Goal: Transaction & Acquisition: Obtain resource

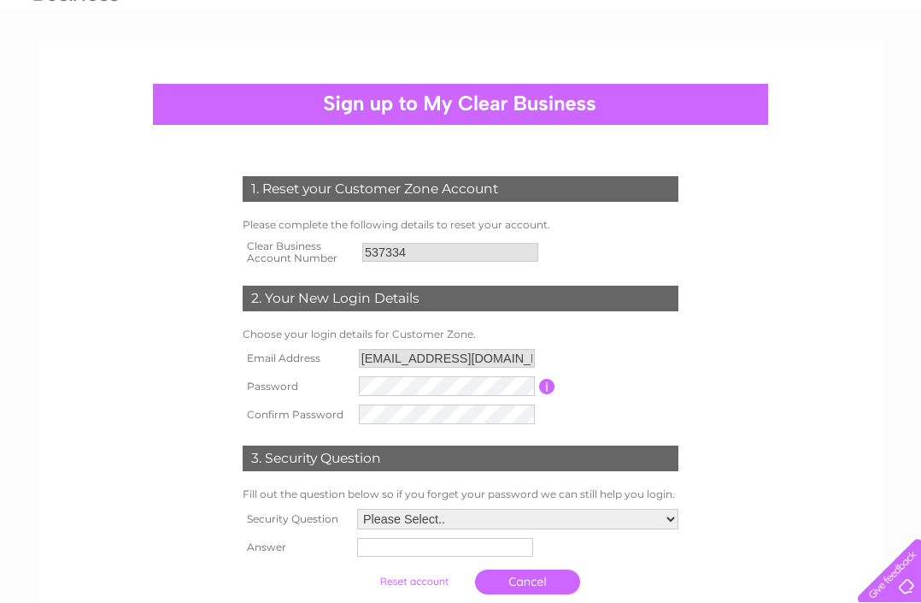
scroll to position [119, 0]
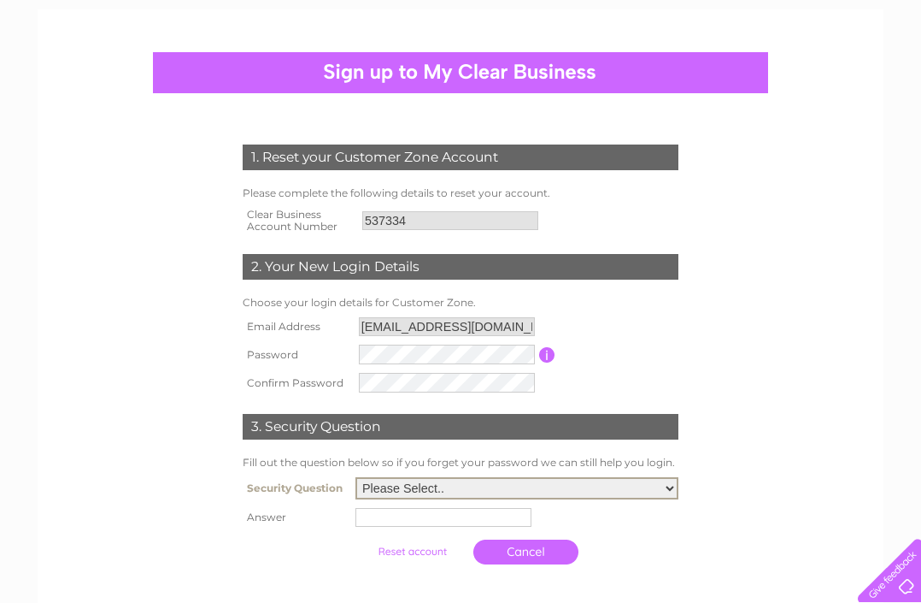
select select "5"
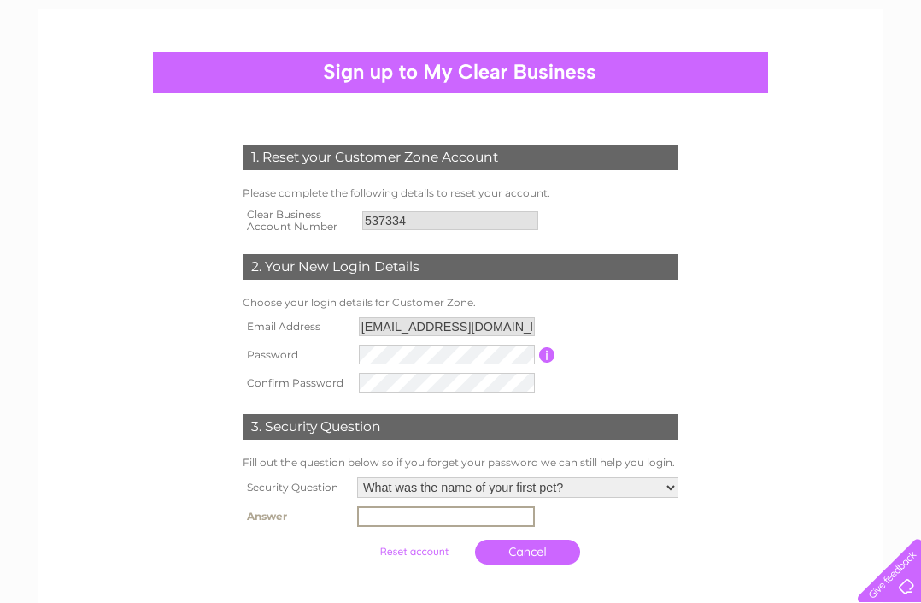
click at [409, 521] on input "text" at bounding box center [446, 516] width 178 height 21
type input "George"
click at [391, 555] on input "submit" at bounding box center [414, 551] width 105 height 24
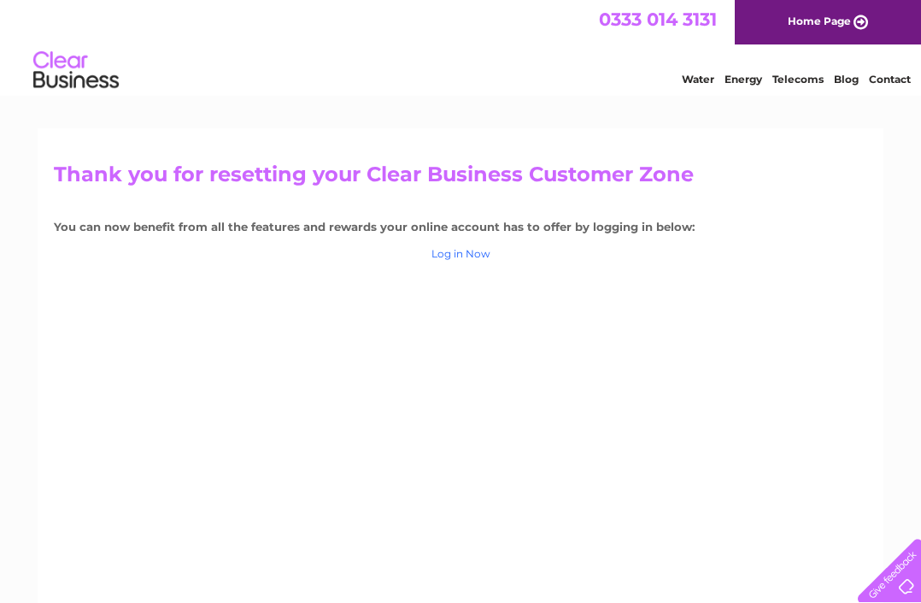
click at [475, 253] on link "Log in Now" at bounding box center [461, 253] width 59 height 13
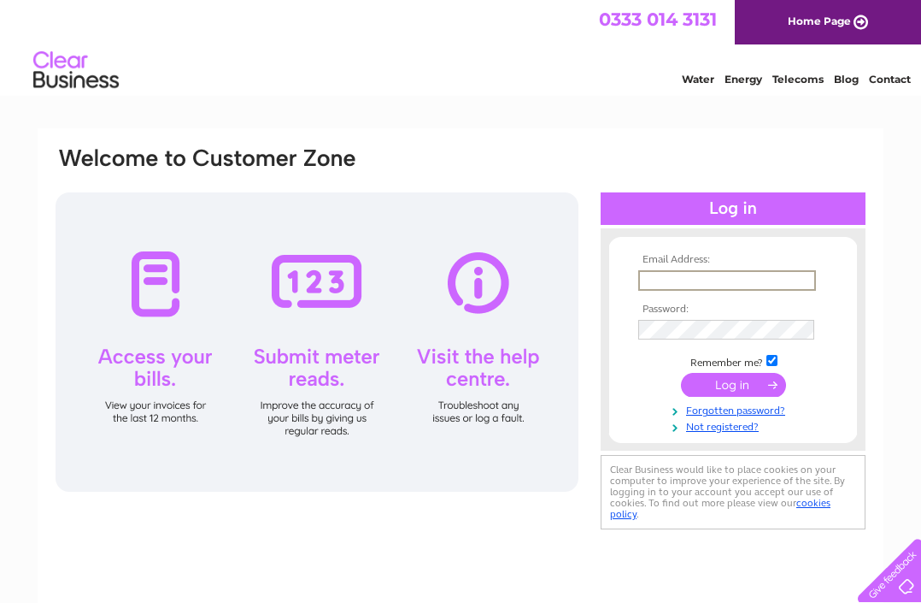
type input "nj.warner@me.com"
click at [750, 377] on input "submit" at bounding box center [733, 385] width 105 height 24
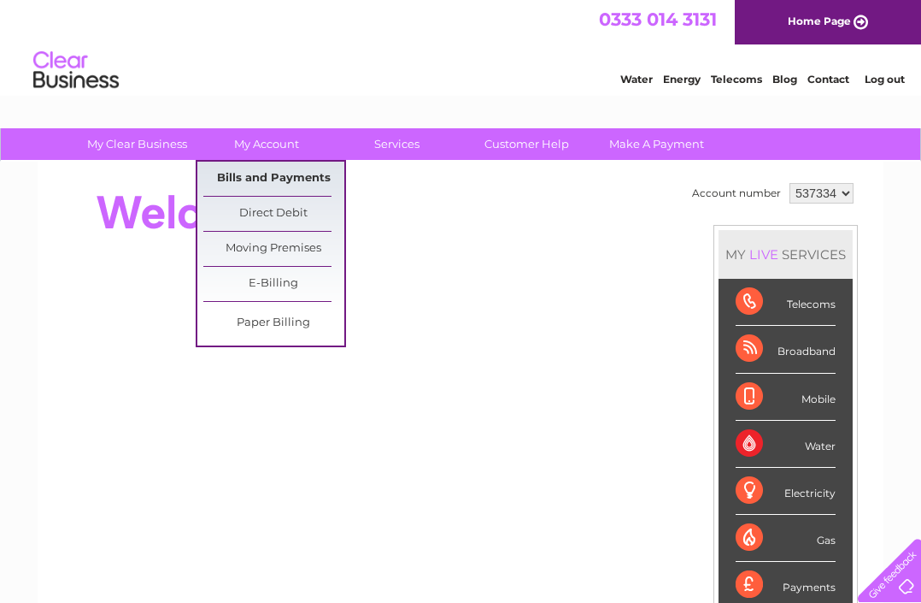
click at [247, 172] on link "Bills and Payments" at bounding box center [273, 179] width 141 height 34
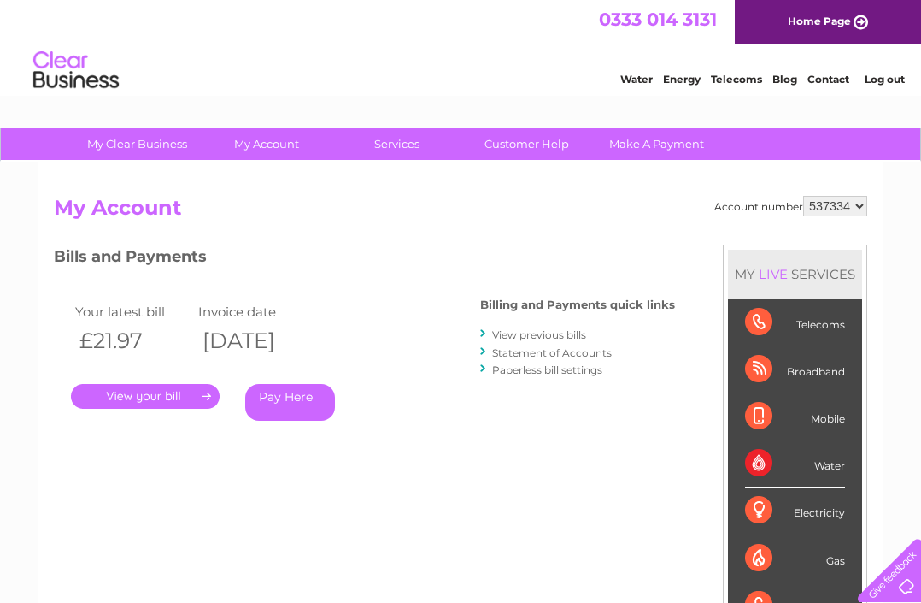
click at [124, 392] on link "." at bounding box center [145, 396] width 149 height 25
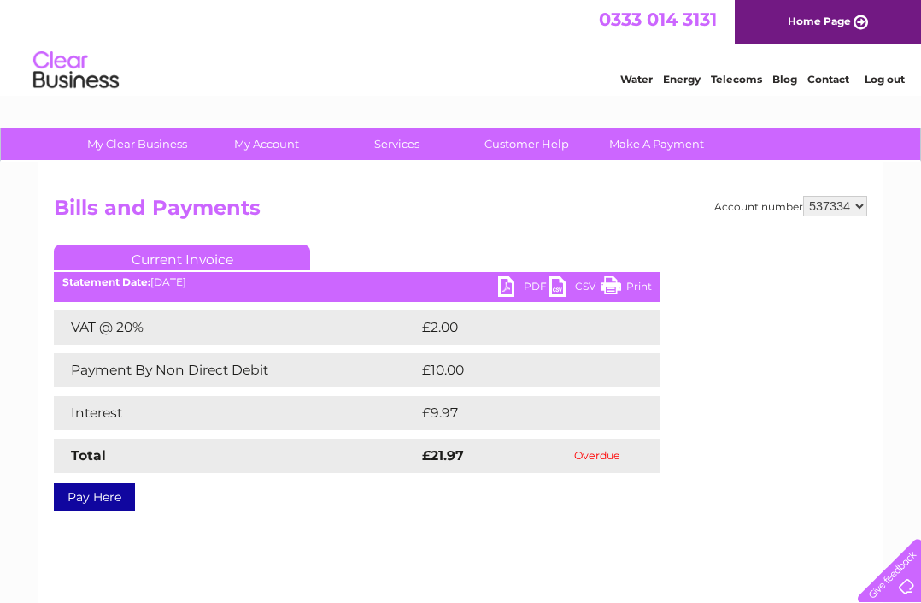
click at [509, 284] on link "PDF" at bounding box center [523, 288] width 51 height 25
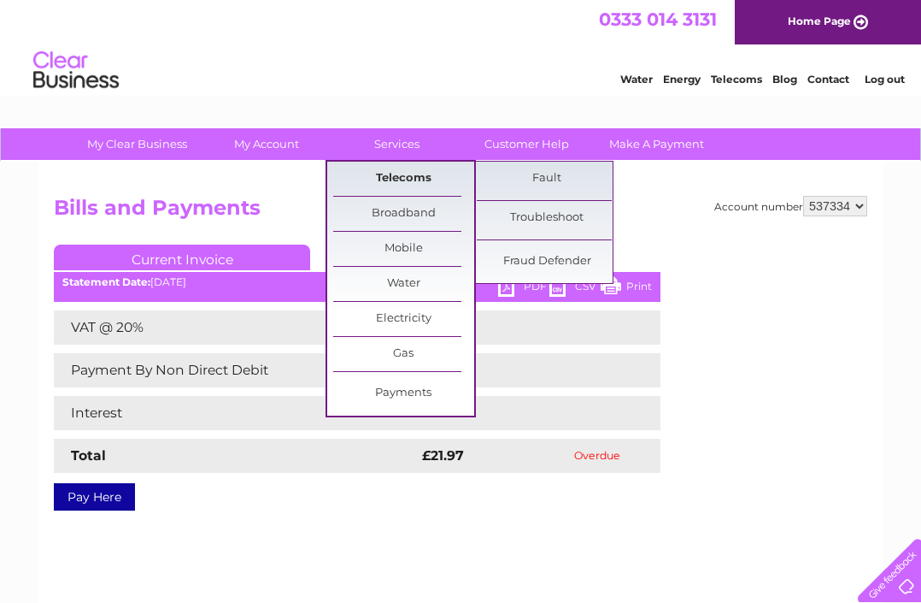
click at [391, 177] on link "Telecoms" at bounding box center [403, 179] width 141 height 34
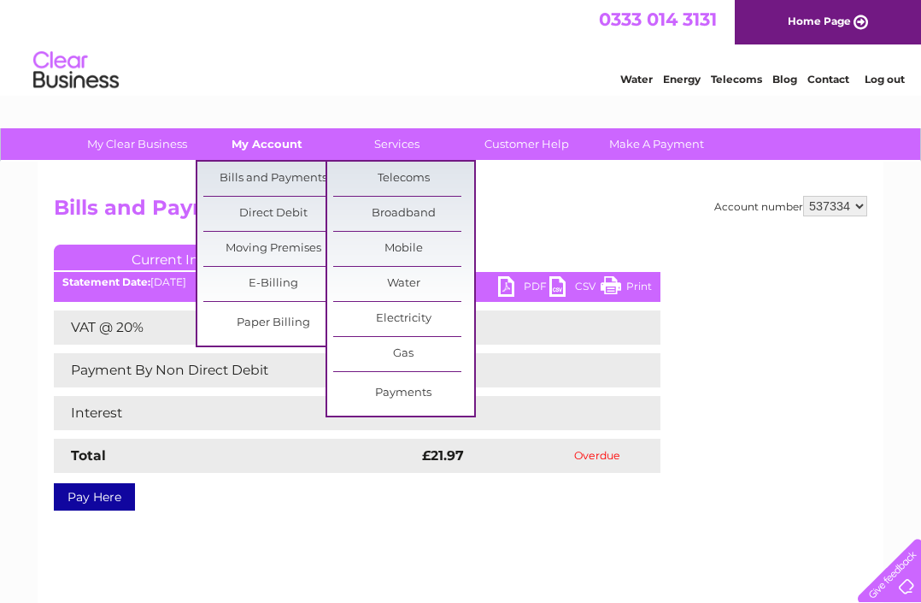
click at [261, 145] on link "My Account" at bounding box center [267, 144] width 141 height 32
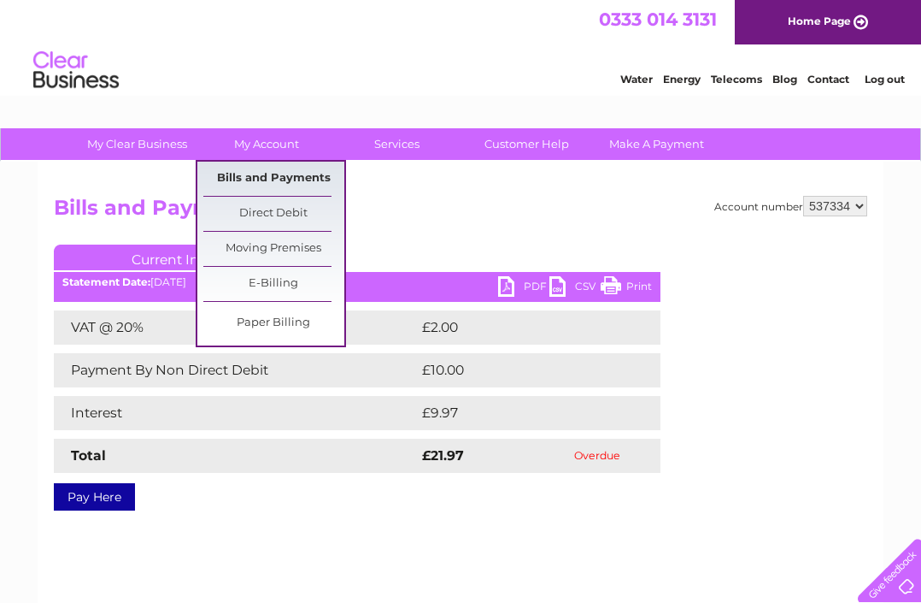
click at [289, 176] on link "Bills and Payments" at bounding box center [273, 179] width 141 height 34
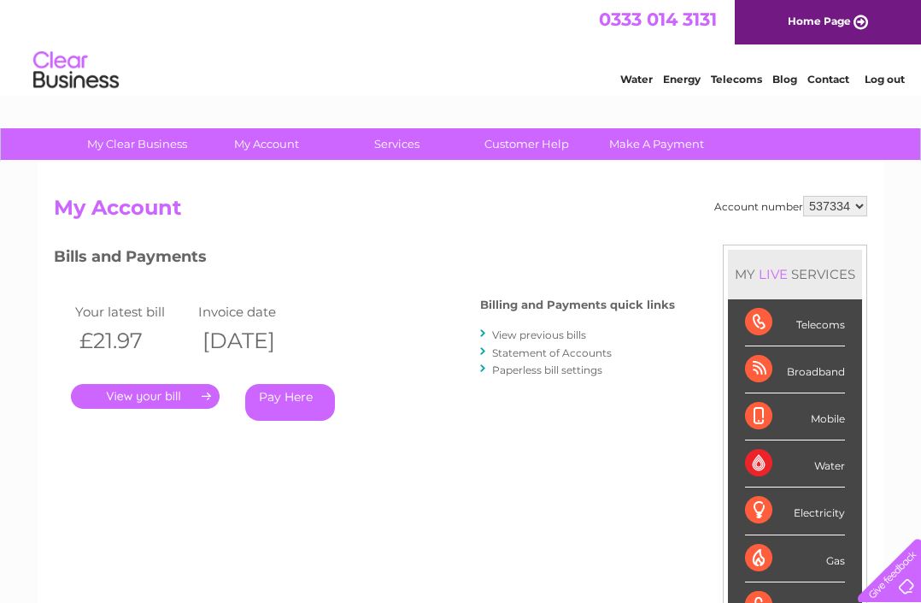
click at [521, 340] on li "View previous bills" at bounding box center [577, 334] width 195 height 17
click at [526, 337] on link "View previous bills" at bounding box center [539, 334] width 94 height 13
